Goal: Entertainment & Leisure: Consume media (video, audio)

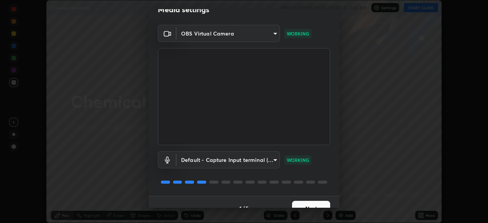
scroll to position [27, 0]
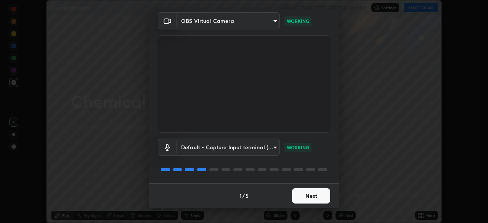
click at [314, 188] on button "Next" at bounding box center [311, 195] width 38 height 15
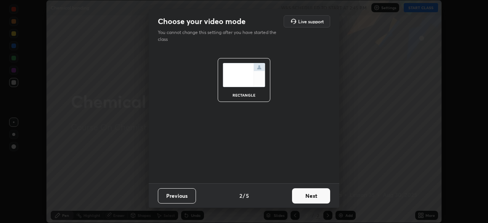
click at [322, 198] on button "Next" at bounding box center [311, 195] width 38 height 15
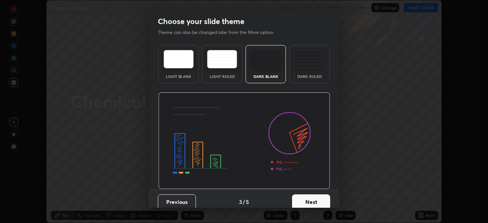
click at [326, 198] on button "Next" at bounding box center [311, 201] width 38 height 15
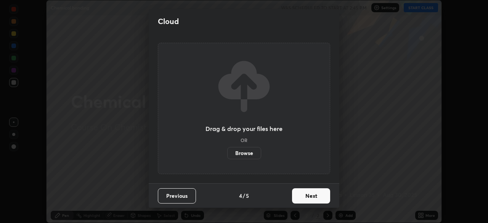
click at [330, 195] on button "Next" at bounding box center [311, 195] width 38 height 15
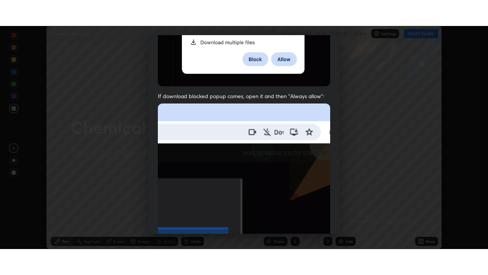
scroll to position [183, 0]
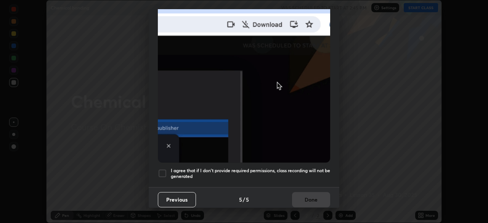
click at [314, 195] on div "Previous 5 / 5 Done" at bounding box center [244, 199] width 191 height 24
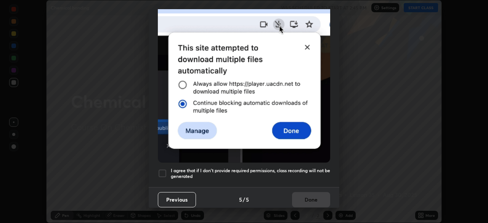
click at [320, 167] on h5 "I agree that if I don't provide required permissions, class recording will not …" at bounding box center [250, 173] width 159 height 12
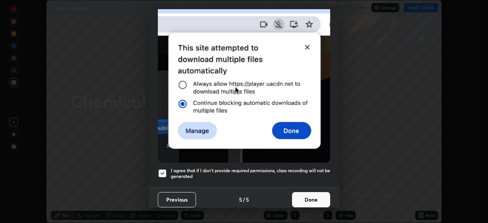
click at [317, 196] on button "Done" at bounding box center [311, 199] width 38 height 15
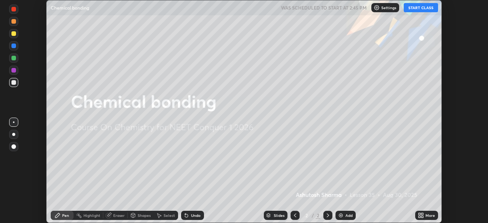
click at [423, 216] on icon at bounding box center [423, 217] width 2 height 2
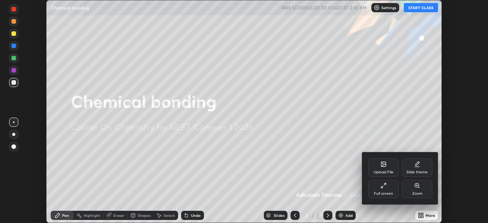
click at [384, 190] on div "Full screen" at bounding box center [384, 189] width 31 height 18
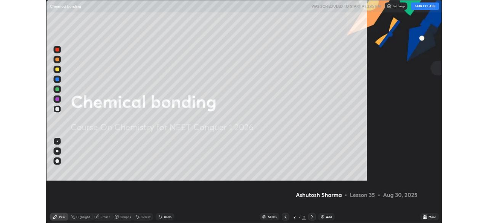
scroll to position [275, 488]
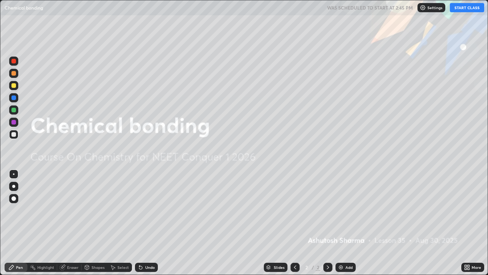
click at [461, 4] on button "START CLASS" at bounding box center [467, 7] width 34 height 9
click at [341, 222] on img at bounding box center [341, 267] width 6 height 6
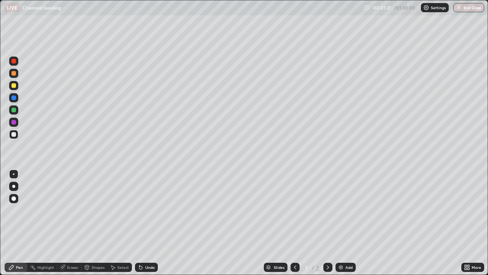
click at [14, 61] on div at bounding box center [13, 61] width 5 height 5
click at [14, 86] on div at bounding box center [13, 85] width 5 height 5
click at [14, 186] on div at bounding box center [13, 186] width 3 height 3
click at [16, 122] on div at bounding box center [13, 122] width 9 height 9
click at [17, 108] on div at bounding box center [13, 109] width 9 height 9
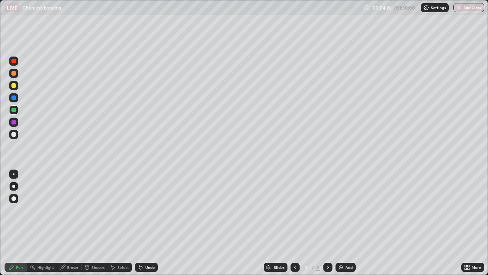
click at [346, 222] on div "Add" at bounding box center [349, 267] width 7 height 4
click at [295, 222] on icon at bounding box center [295, 267] width 6 height 6
click at [328, 222] on icon at bounding box center [328, 267] width 6 height 6
click at [338, 222] on img at bounding box center [341, 267] width 6 height 6
click at [15, 122] on div at bounding box center [13, 122] width 5 height 5
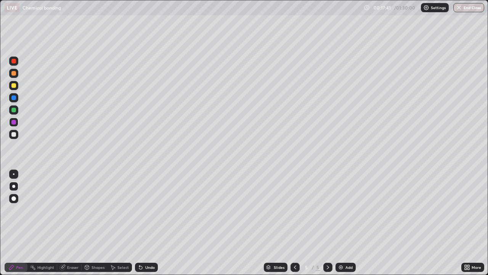
click at [146, 222] on div "Undo" at bounding box center [150, 267] width 10 height 4
click at [346, 222] on div "Add" at bounding box center [349, 267] width 7 height 4
click at [14, 74] on div at bounding box center [13, 73] width 5 height 5
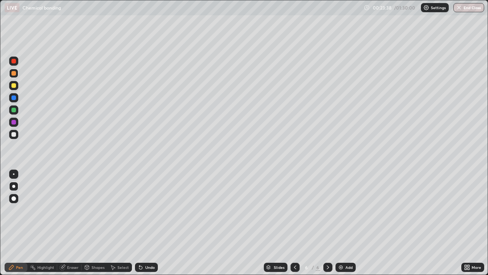
click at [15, 135] on div at bounding box center [13, 134] width 5 height 5
click at [15, 110] on div at bounding box center [13, 110] width 5 height 5
click at [14, 85] on div at bounding box center [13, 85] width 5 height 5
click at [343, 222] on img at bounding box center [341, 267] width 6 height 6
click at [14, 98] on div at bounding box center [13, 97] width 5 height 5
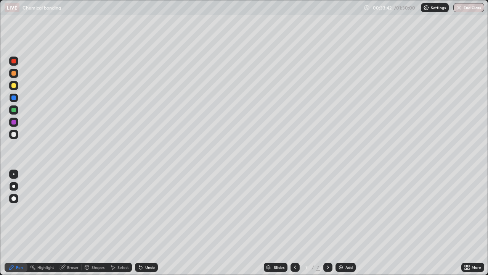
click at [15, 111] on div at bounding box center [13, 110] width 5 height 5
click at [148, 222] on div "Undo" at bounding box center [150, 267] width 10 height 4
click at [146, 222] on div "Undo" at bounding box center [150, 267] width 10 height 4
click at [151, 222] on div "Undo" at bounding box center [150, 267] width 10 height 4
click at [148, 222] on div "Undo" at bounding box center [146, 266] width 23 height 9
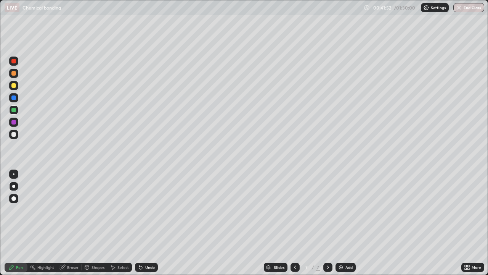
click at [347, 222] on div "Add" at bounding box center [349, 267] width 7 height 4
click at [14, 134] on div at bounding box center [13, 134] width 5 height 5
click at [15, 110] on div at bounding box center [13, 110] width 5 height 5
click at [71, 222] on div "Eraser" at bounding box center [72, 267] width 11 height 4
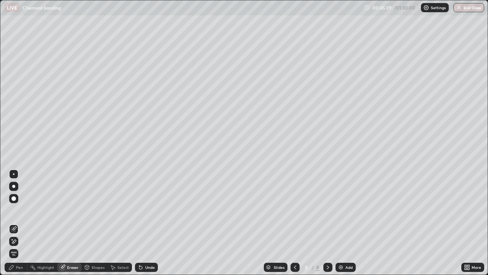
click at [19, 222] on div "Pen" at bounding box center [19, 267] width 7 height 4
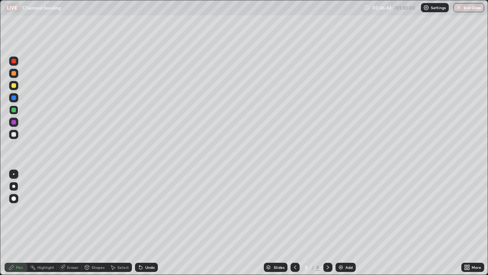
click at [72, 222] on div "Eraser" at bounding box center [72, 267] width 11 height 4
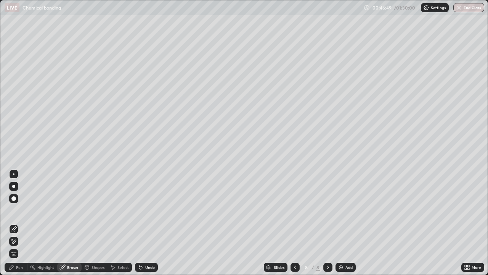
click at [20, 222] on div "Pen" at bounding box center [19, 267] width 7 height 4
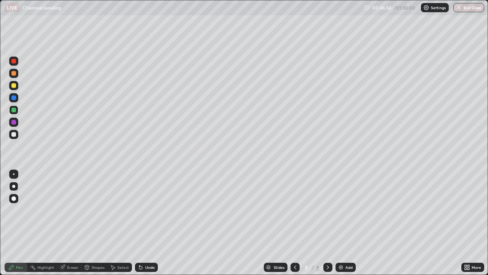
click at [90, 222] on div "Shapes" at bounding box center [95, 266] width 26 height 9
click at [69, 222] on div "Eraser" at bounding box center [72, 267] width 11 height 4
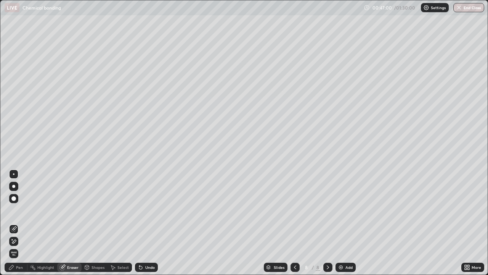
click at [19, 222] on div "Pen" at bounding box center [19, 267] width 7 height 4
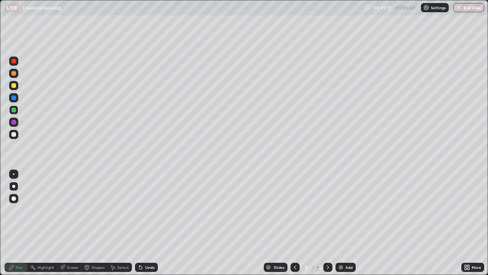
click at [343, 222] on img at bounding box center [341, 267] width 6 height 6
click at [147, 222] on div "Undo" at bounding box center [150, 267] width 10 height 4
click at [146, 222] on div "Undo" at bounding box center [150, 267] width 10 height 4
click at [145, 222] on div "Undo" at bounding box center [150, 267] width 10 height 4
click at [348, 222] on div "Add" at bounding box center [349, 267] width 7 height 4
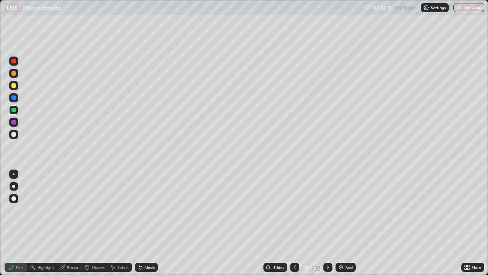
click at [14, 61] on div at bounding box center [13, 61] width 5 height 5
click at [74, 222] on div "Eraser" at bounding box center [72, 267] width 11 height 4
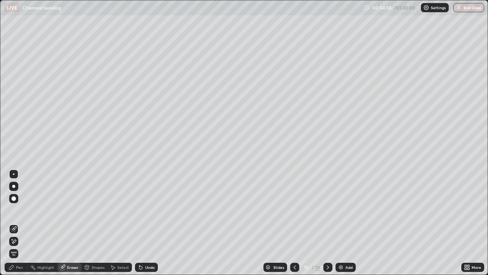
click at [19, 222] on div "Pen" at bounding box center [19, 267] width 7 height 4
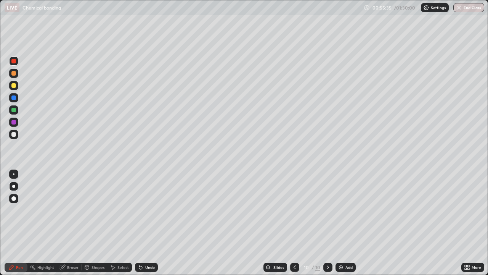
click at [71, 222] on div "Eraser" at bounding box center [72, 267] width 11 height 4
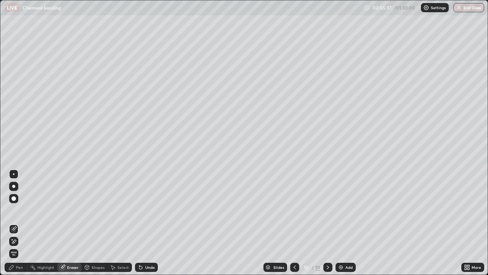
click at [18, 222] on div "Pen" at bounding box center [19, 267] width 7 height 4
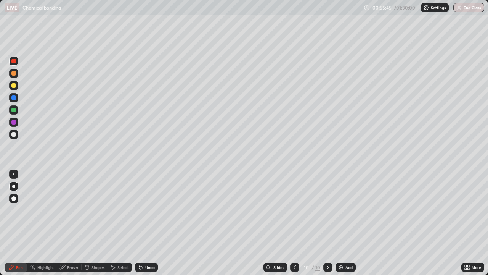
click at [16, 135] on div at bounding box center [13, 134] width 5 height 5
click at [72, 222] on div "Eraser" at bounding box center [72, 267] width 11 height 4
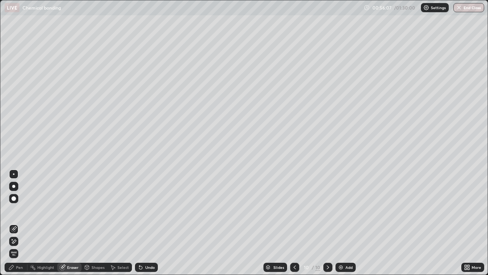
click at [21, 222] on div "Pen" at bounding box center [19, 267] width 7 height 4
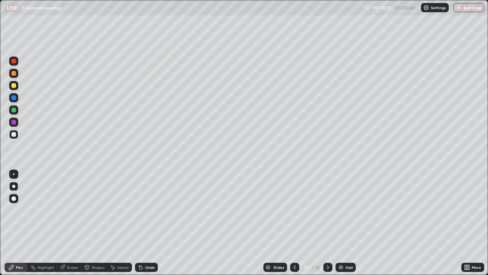
click at [69, 222] on div "Eraser" at bounding box center [72, 267] width 11 height 4
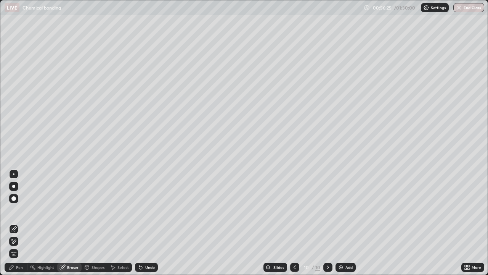
click at [24, 222] on div "Pen" at bounding box center [16, 266] width 23 height 9
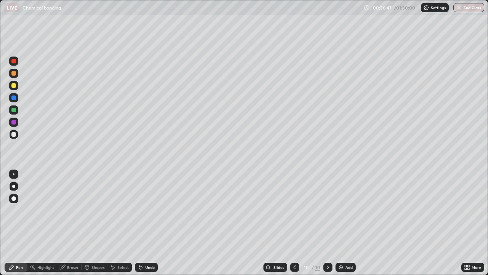
click at [15, 113] on div at bounding box center [13, 109] width 9 height 9
click at [343, 222] on img at bounding box center [341, 267] width 6 height 6
click at [295, 222] on icon at bounding box center [295, 267] width 6 height 6
click at [347, 222] on div "Add" at bounding box center [349, 267] width 7 height 4
click at [14, 174] on div at bounding box center [14, 174] width 2 height 2
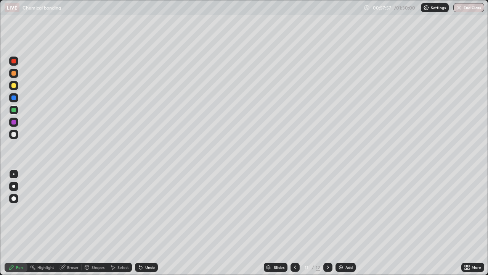
click at [15, 135] on div at bounding box center [13, 134] width 5 height 5
click at [139, 222] on icon at bounding box center [139, 265] width 1 height 1
click at [16, 122] on div at bounding box center [13, 122] width 5 height 5
click at [13, 87] on div at bounding box center [13, 85] width 5 height 5
click at [147, 222] on div "Undo" at bounding box center [150, 267] width 10 height 4
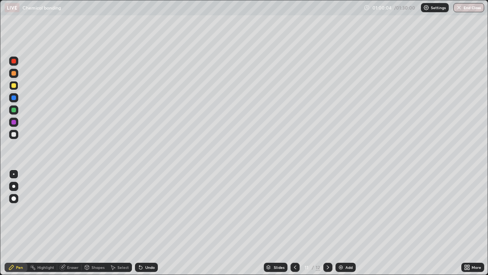
click at [146, 222] on div "Undo" at bounding box center [150, 267] width 10 height 4
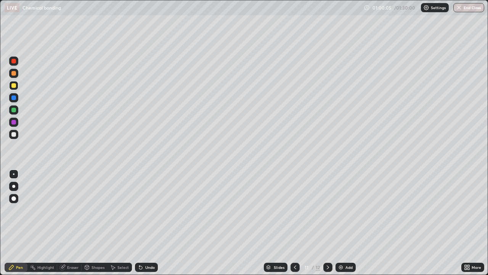
click at [146, 222] on div "Undo" at bounding box center [150, 267] width 10 height 4
click at [143, 222] on div "Undo" at bounding box center [146, 266] width 23 height 9
click at [70, 222] on div "Eraser" at bounding box center [72, 267] width 11 height 4
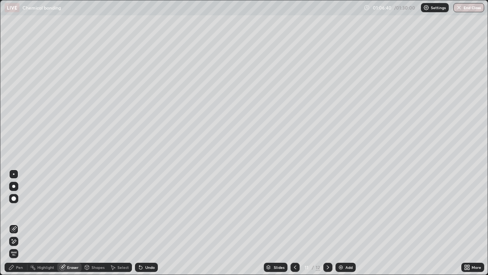
click at [22, 222] on div "Pen" at bounding box center [19, 267] width 7 height 4
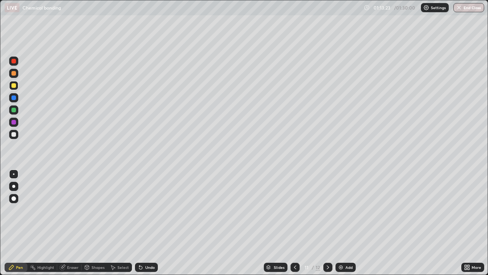
click at [469, 222] on icon at bounding box center [469, 268] width 2 height 2
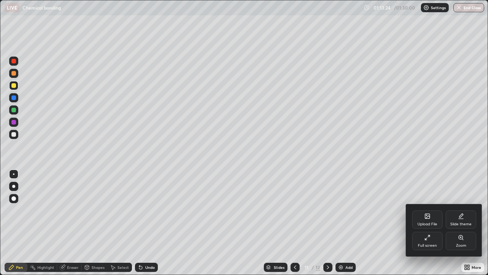
click at [432, 222] on div "Full screen" at bounding box center [427, 241] width 31 height 18
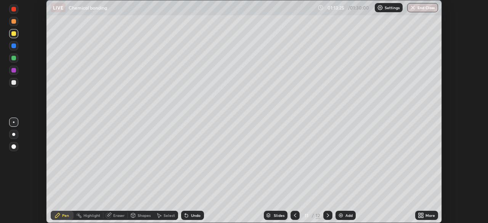
scroll to position [37927, 37661]
click at [423, 6] on button "End Class" at bounding box center [422, 7] width 31 height 9
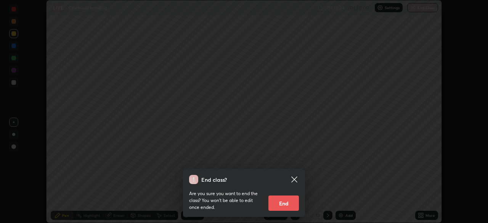
click at [290, 205] on button "End" at bounding box center [284, 202] width 31 height 15
